Goal: Information Seeking & Learning: Learn about a topic

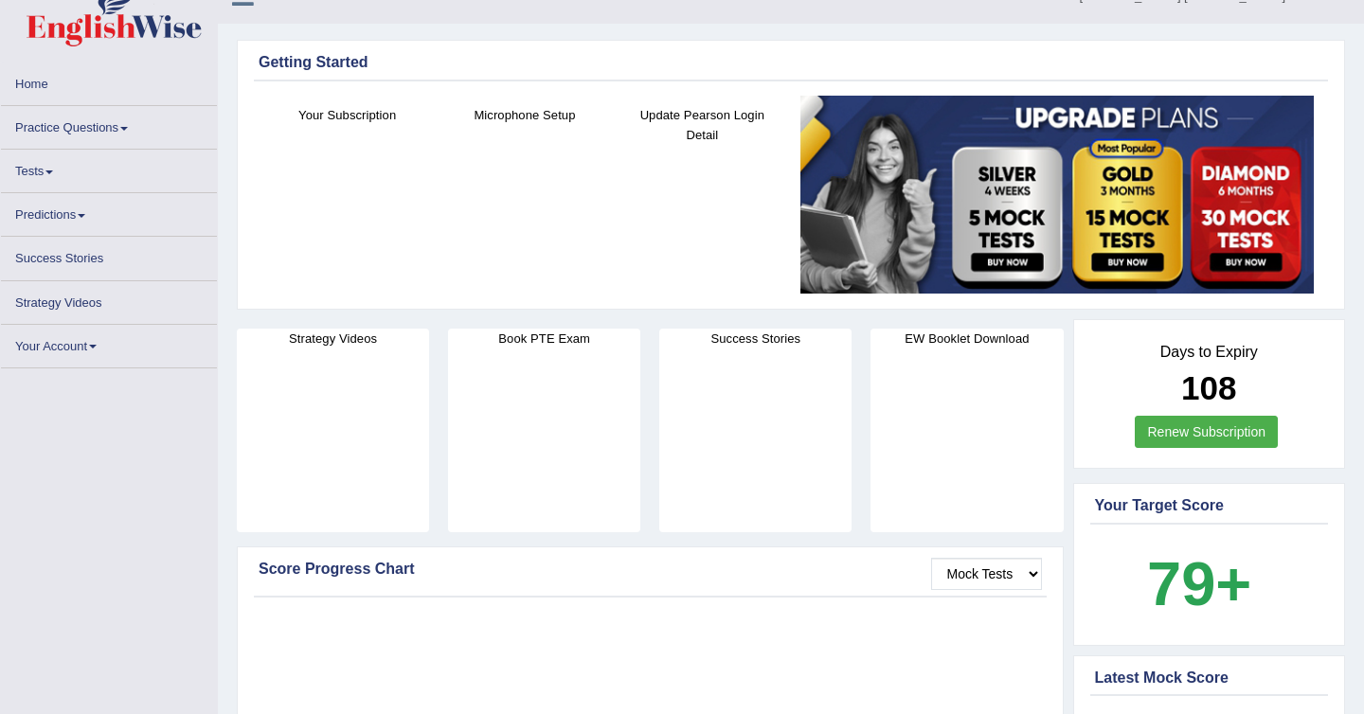
scroll to position [45, 0]
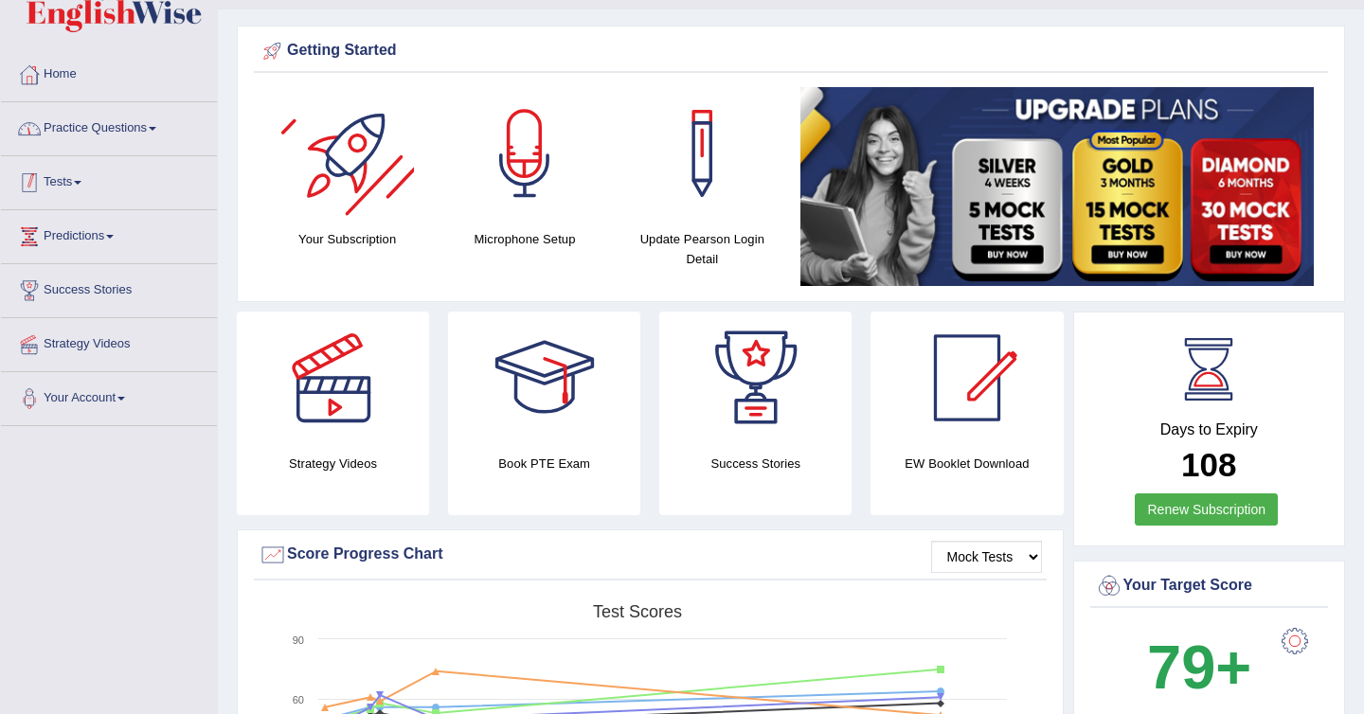
click at [135, 136] on link "Practice Questions" at bounding box center [109, 125] width 216 height 47
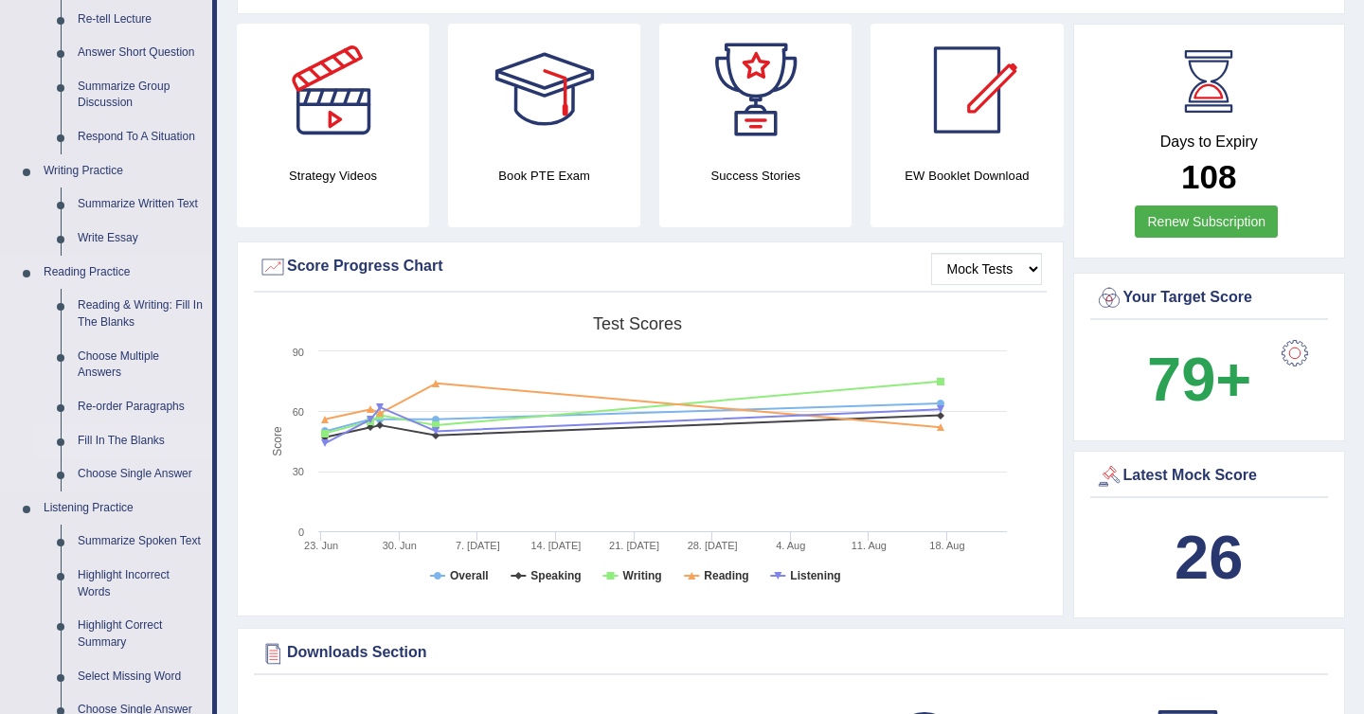
scroll to position [335, 0]
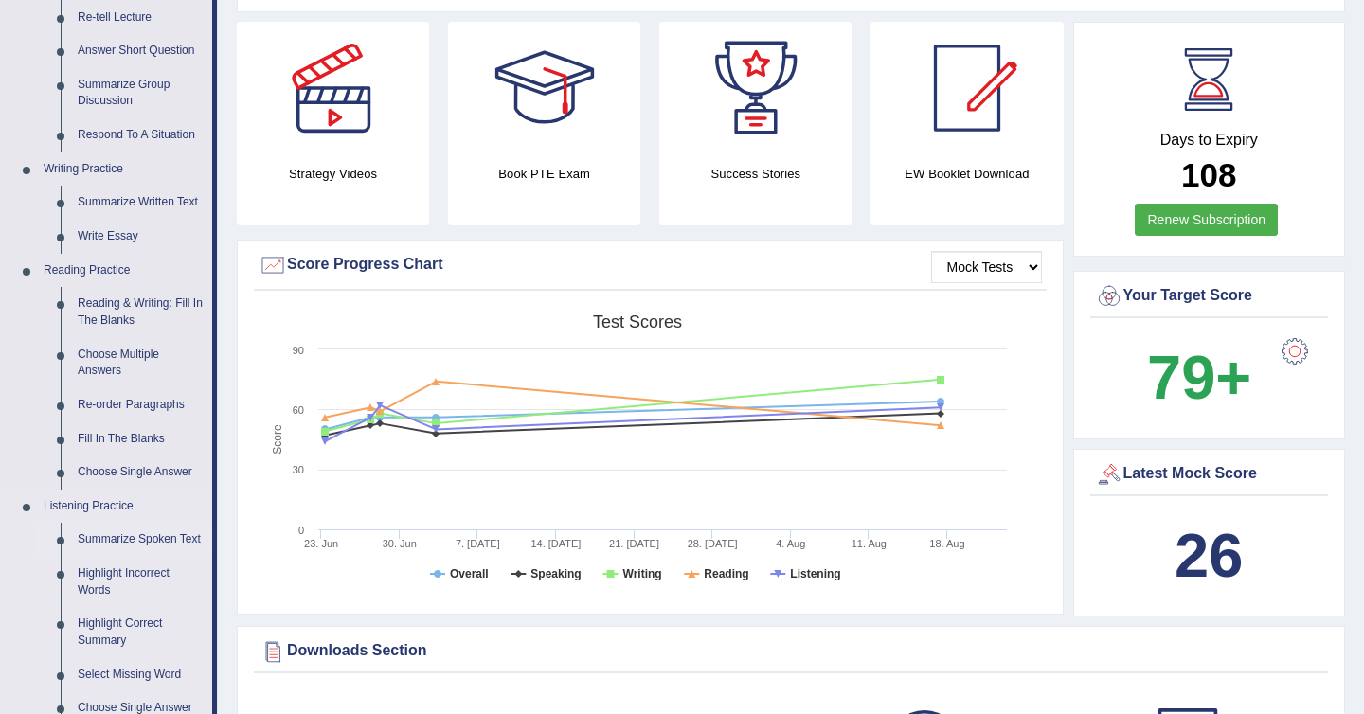
click at [129, 543] on link "Summarize Spoken Text" at bounding box center [140, 540] width 143 height 34
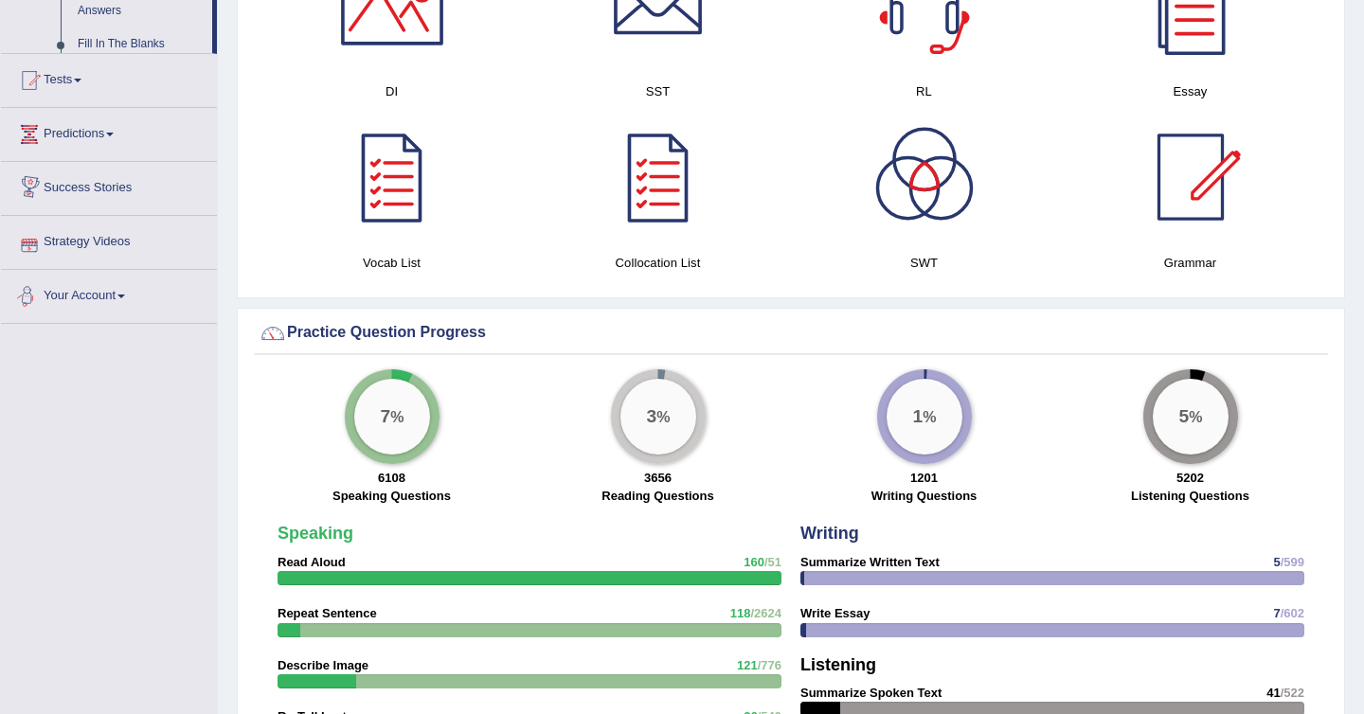
scroll to position [993, 0]
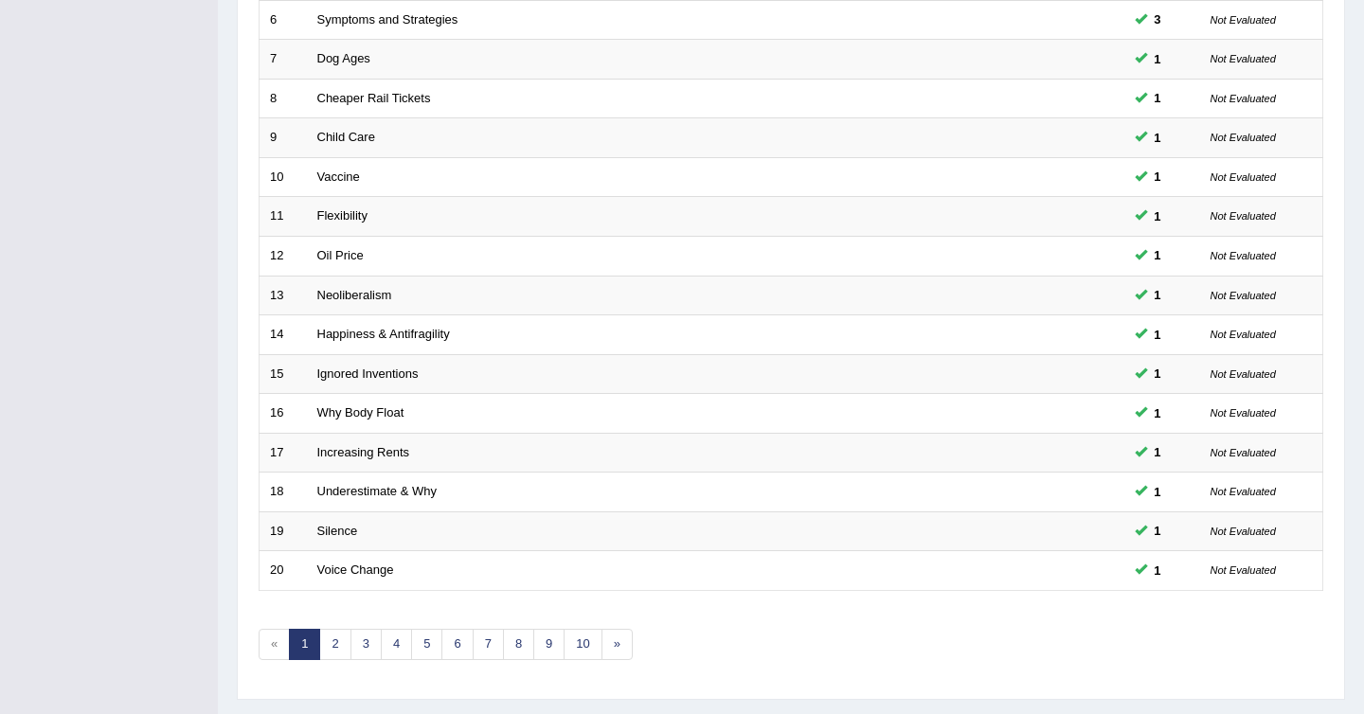
scroll to position [540, 0]
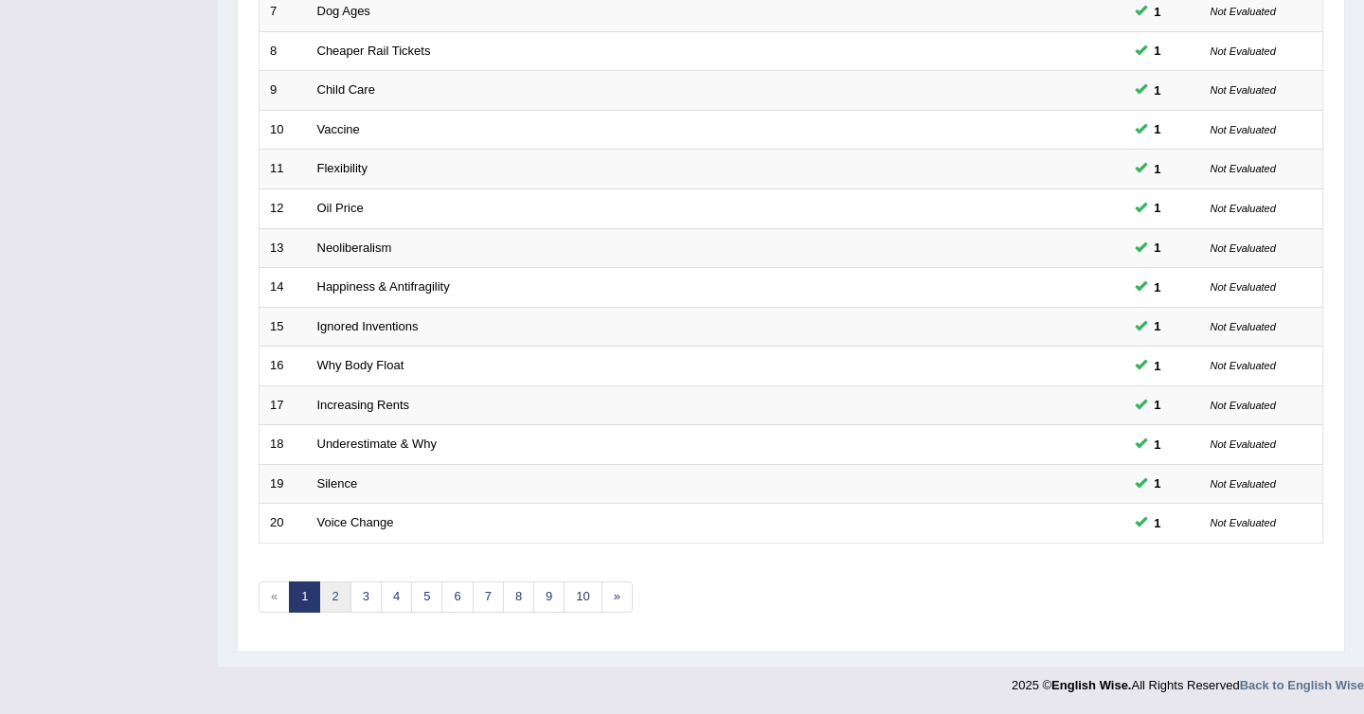
click at [335, 590] on link "2" at bounding box center [334, 596] width 31 height 31
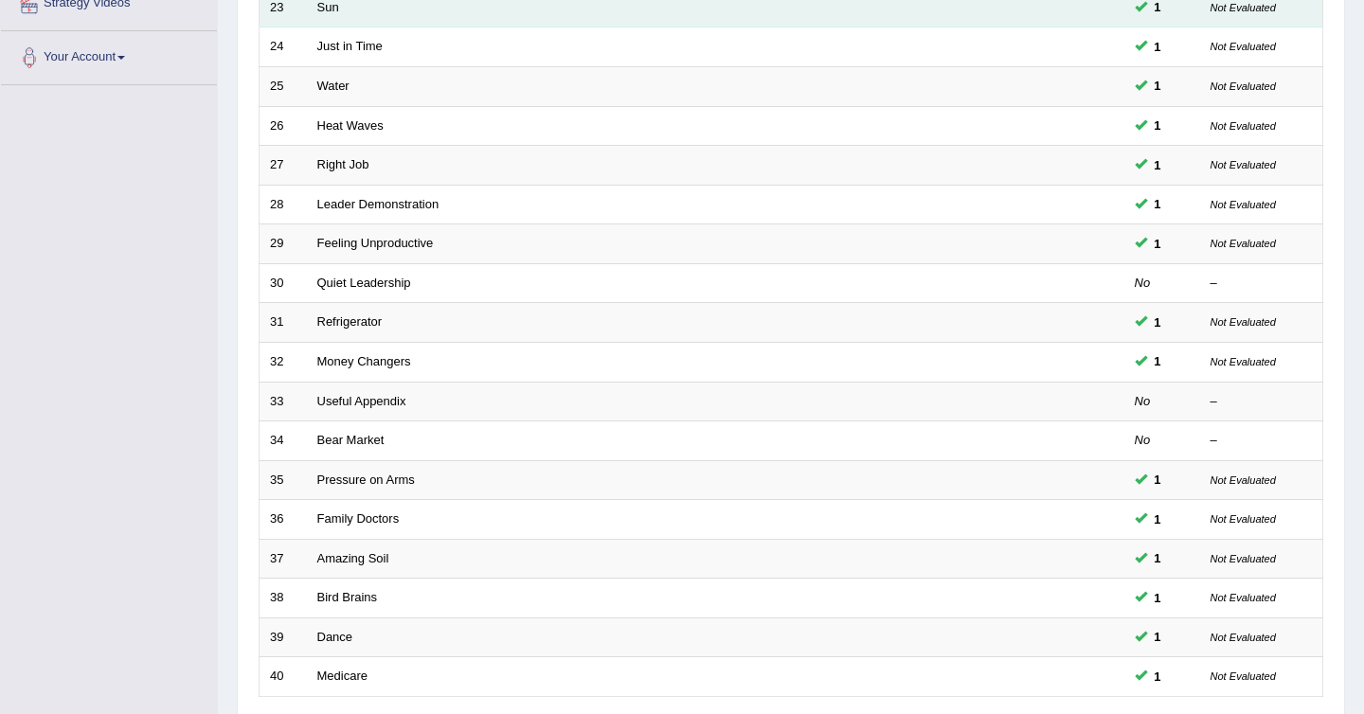
scroll to position [540, 0]
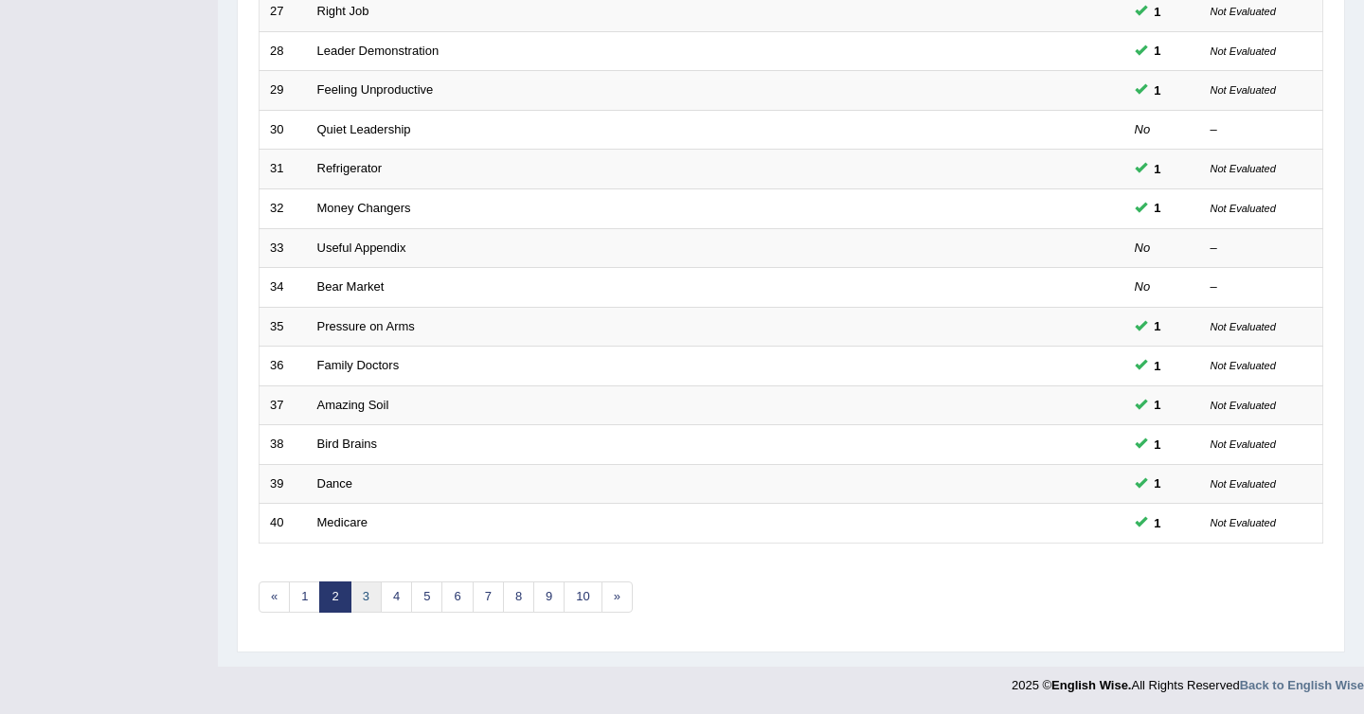
click at [359, 583] on link "3" at bounding box center [365, 596] width 31 height 31
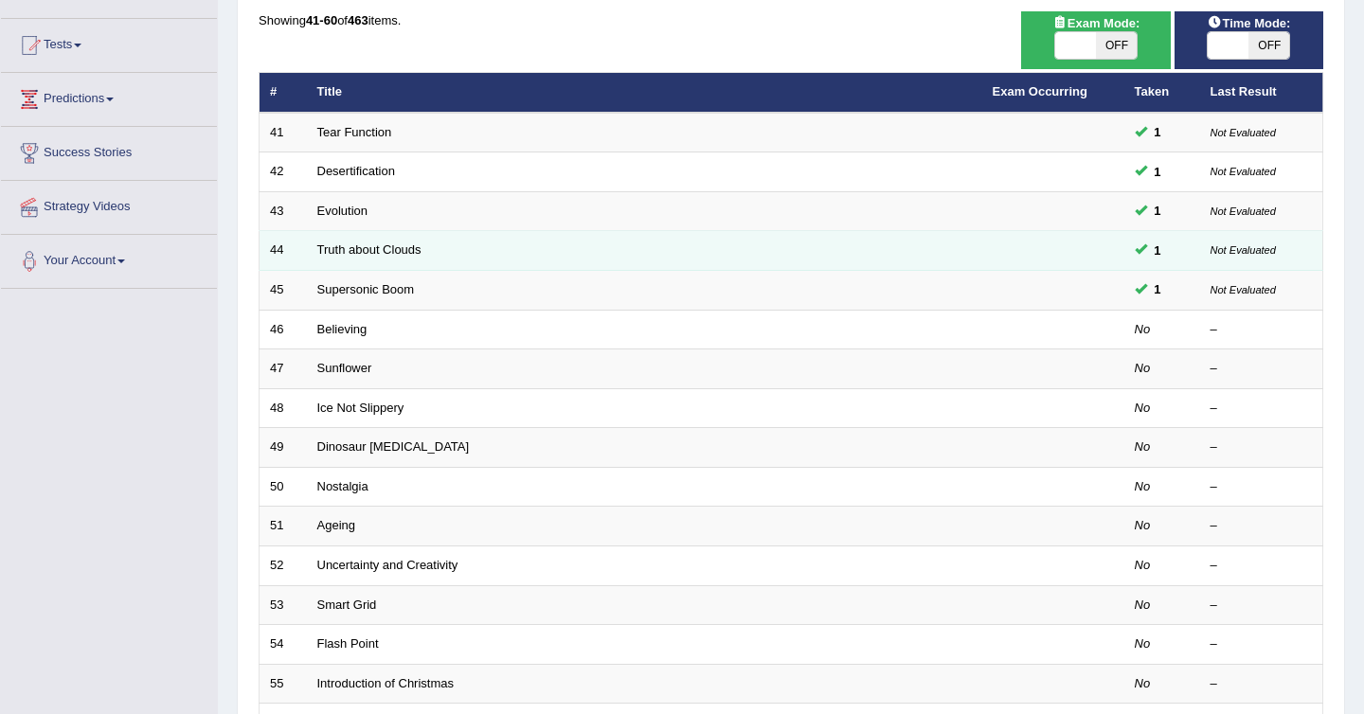
scroll to position [187, 0]
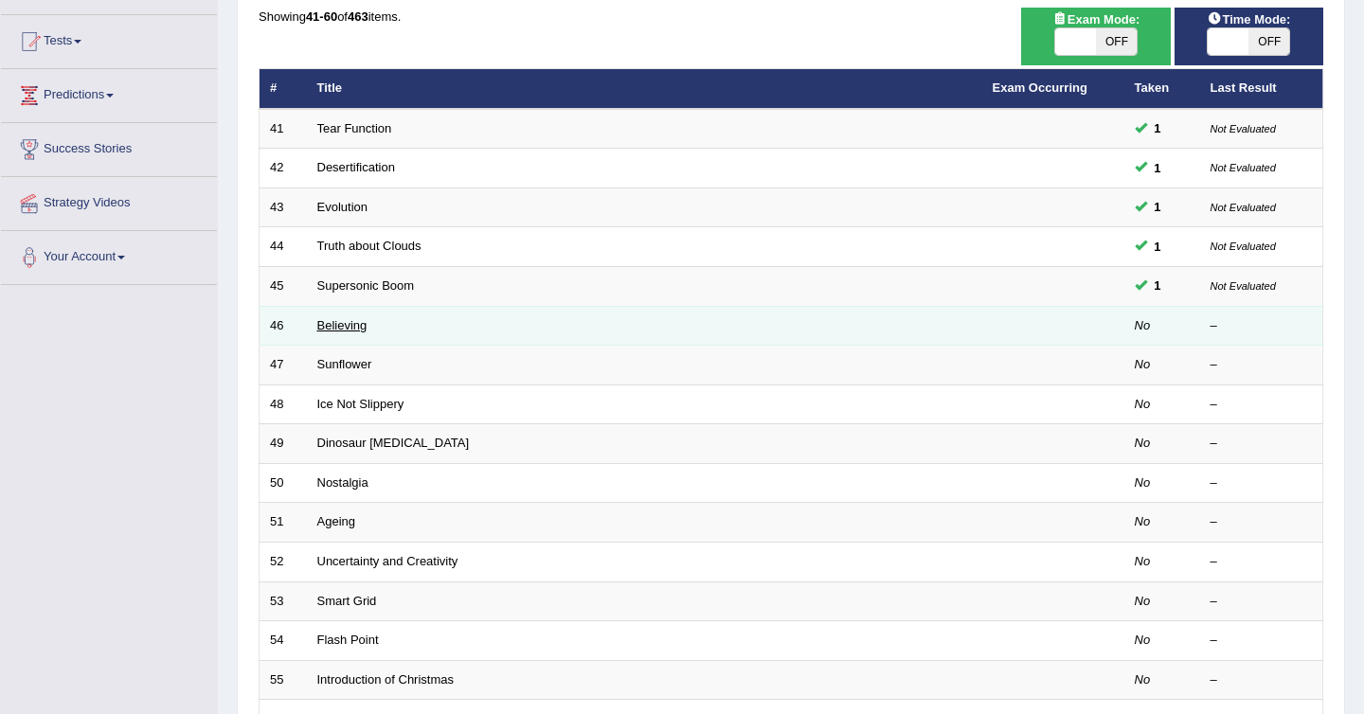
click at [342, 329] on link "Believing" at bounding box center [342, 325] width 50 height 14
